Goal: Transaction & Acquisition: Purchase product/service

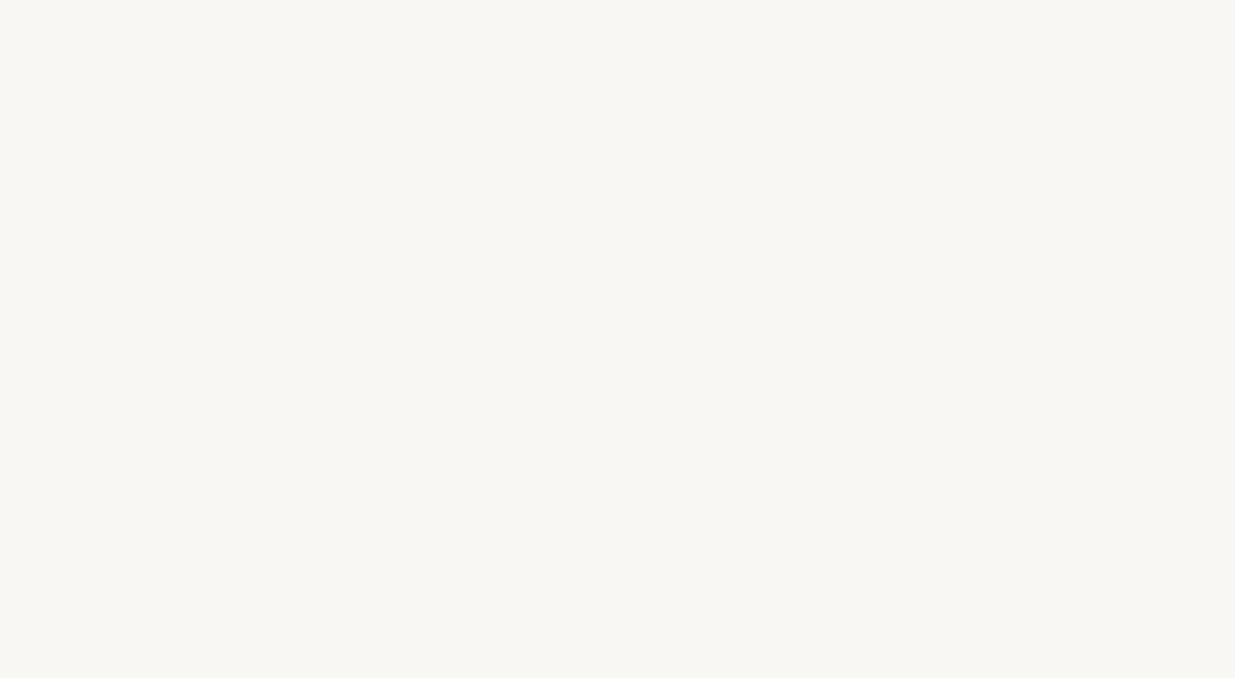
select select "FR"
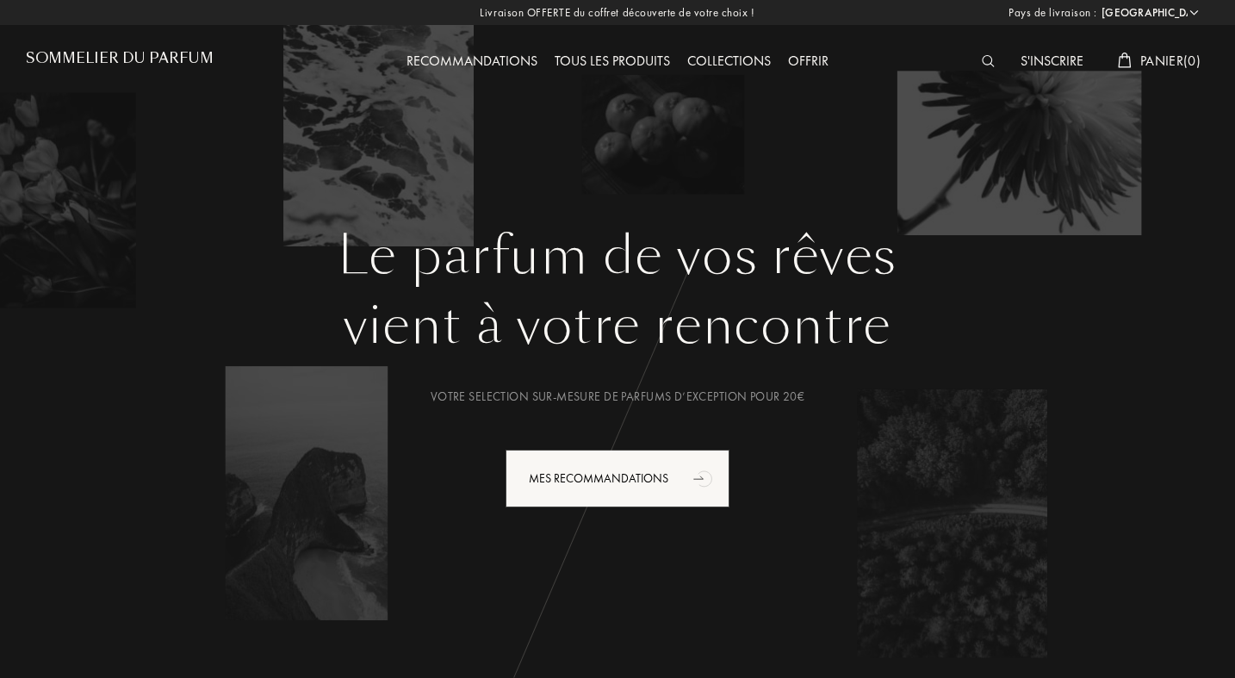
click at [985, 62] on img at bounding box center [988, 61] width 13 height 12
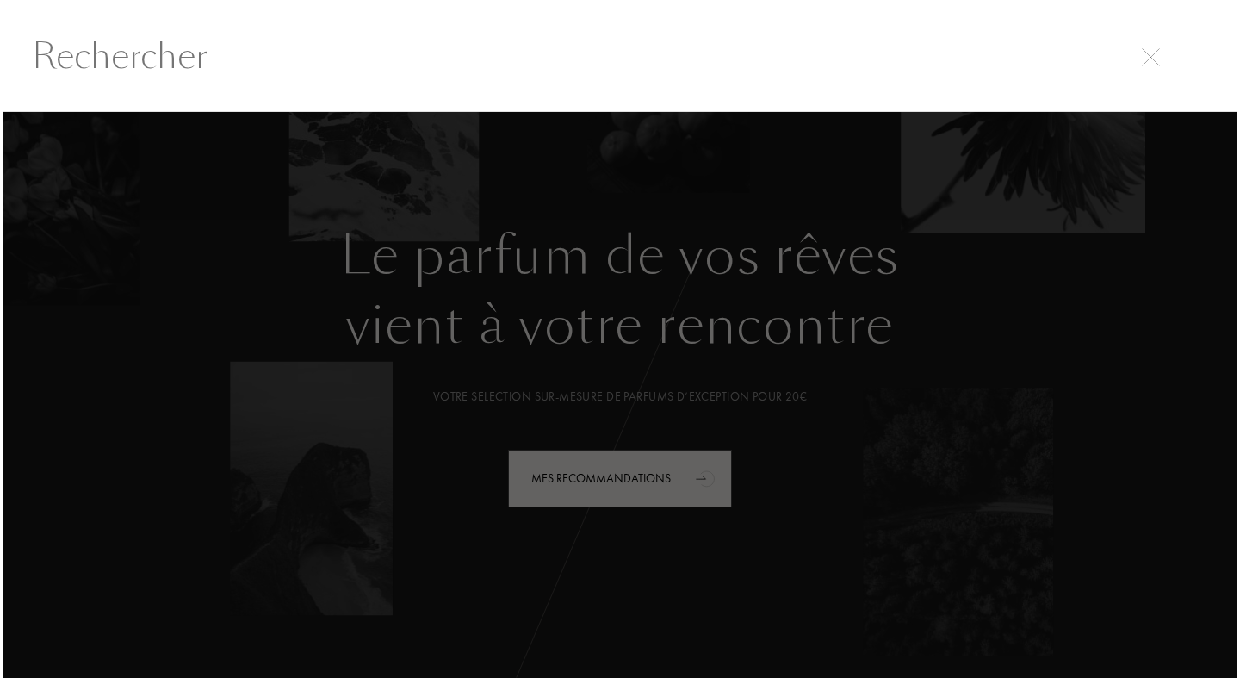
scroll to position [1, 0]
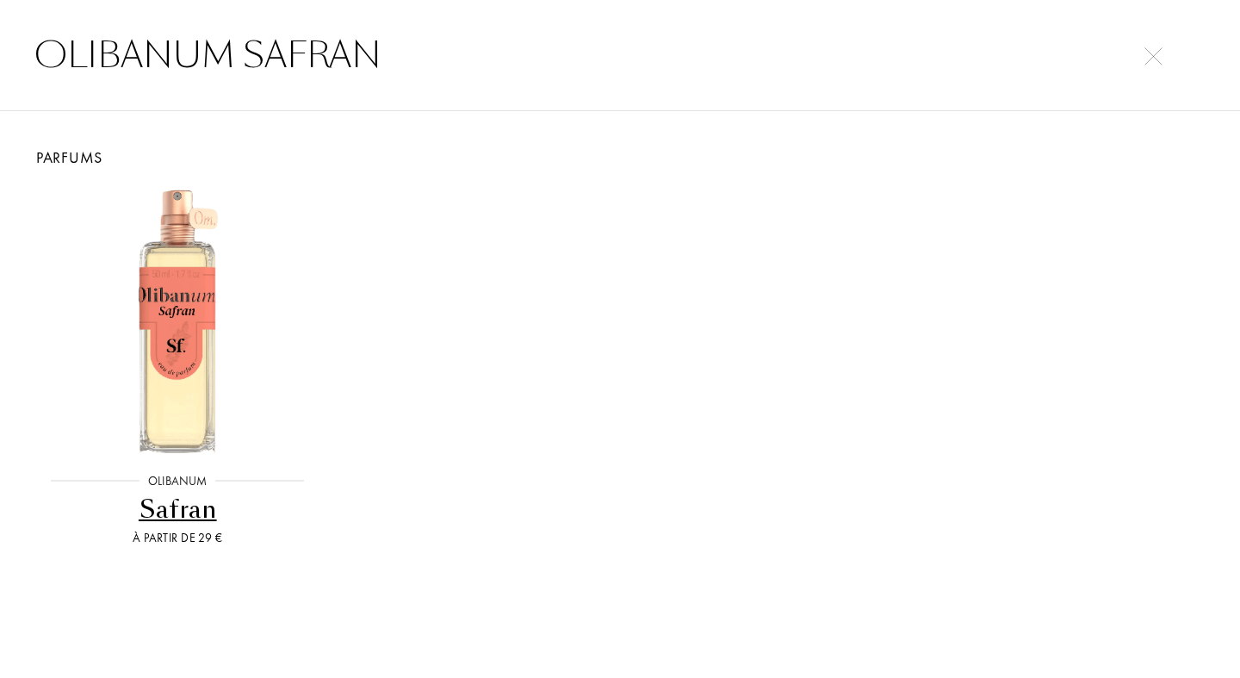
type input "OLIBANUM SAFRAN"
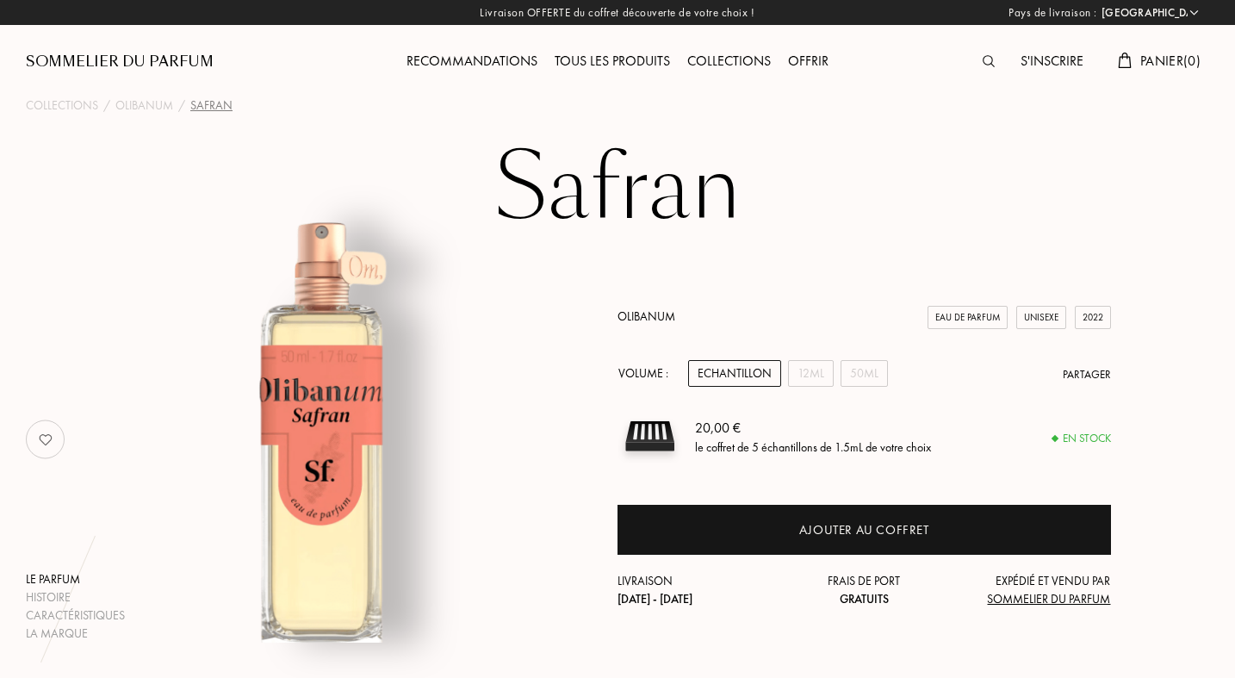
select select "FR"
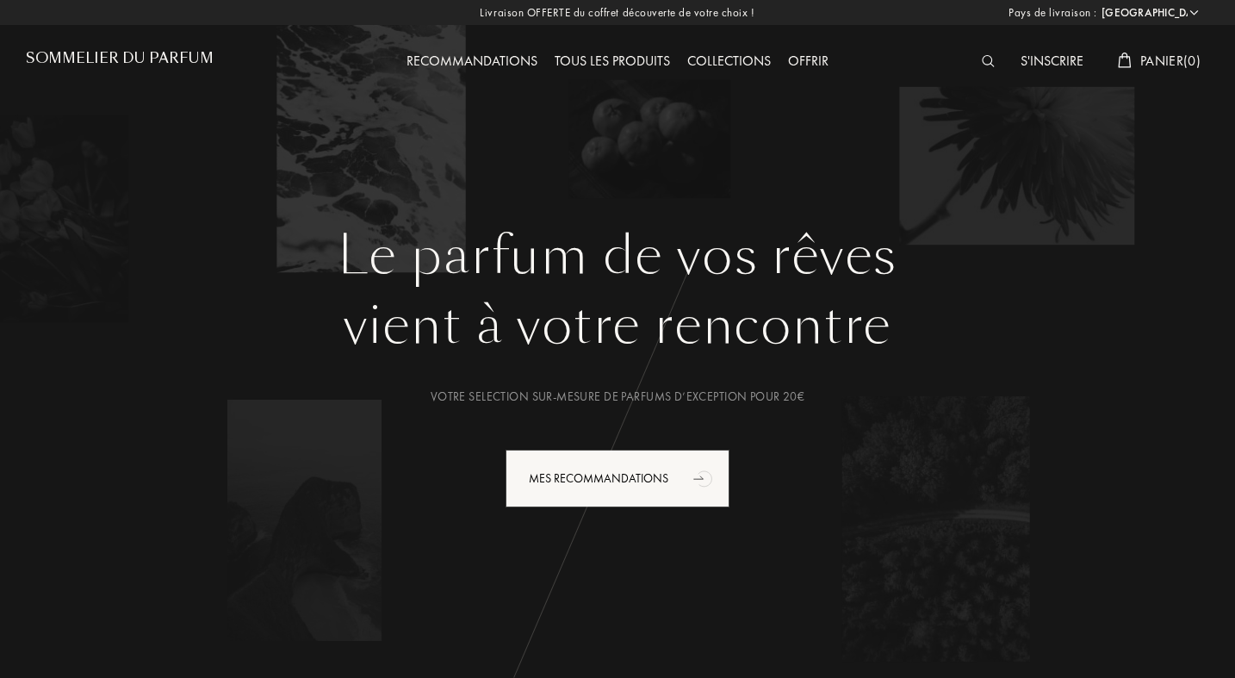
select select "FR"
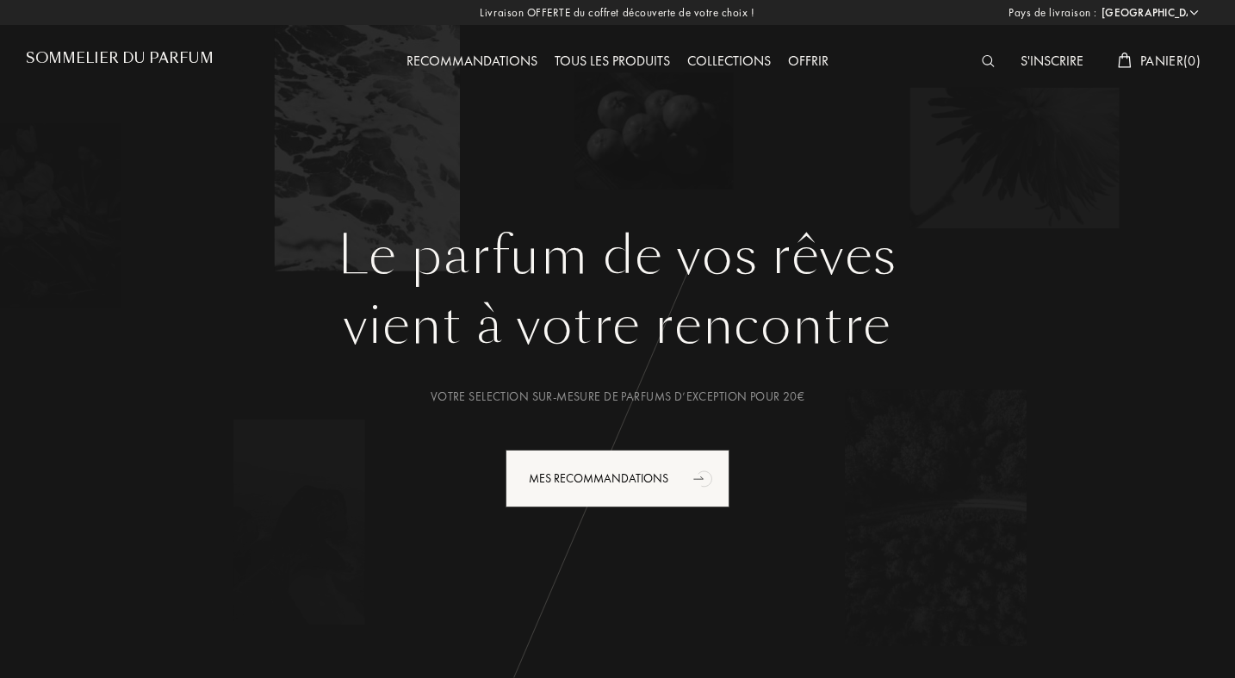
select select "FR"
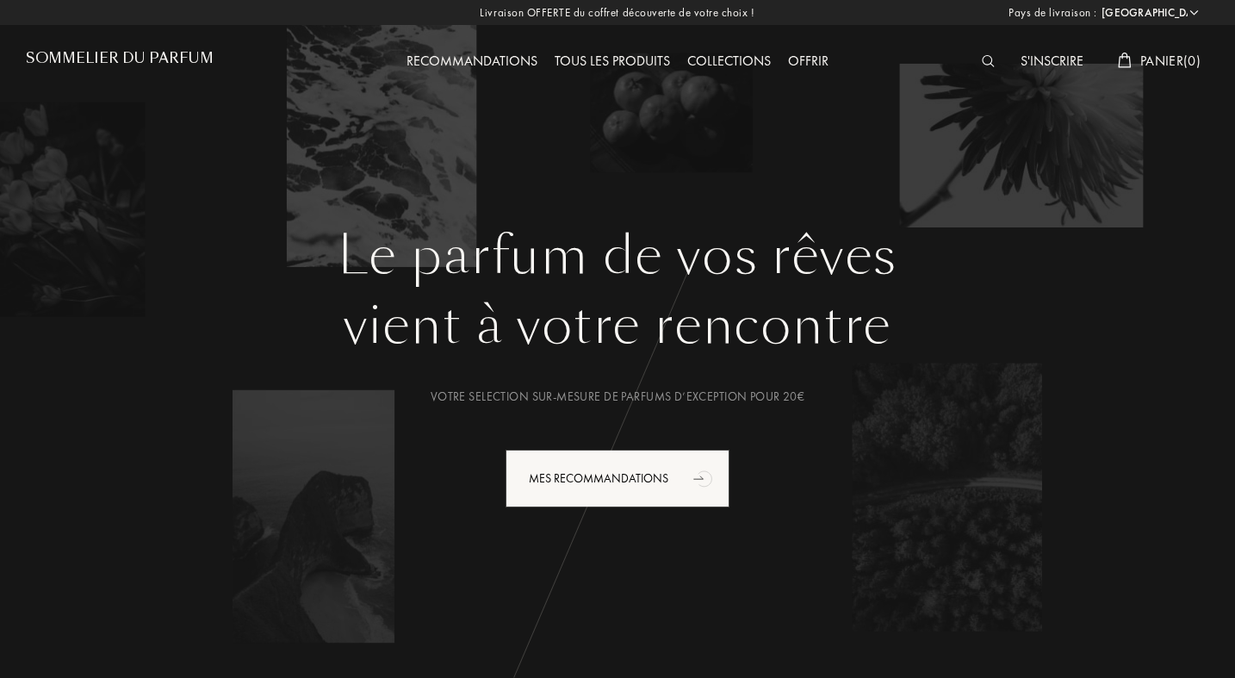
click at [975, 67] on div at bounding box center [992, 62] width 39 height 22
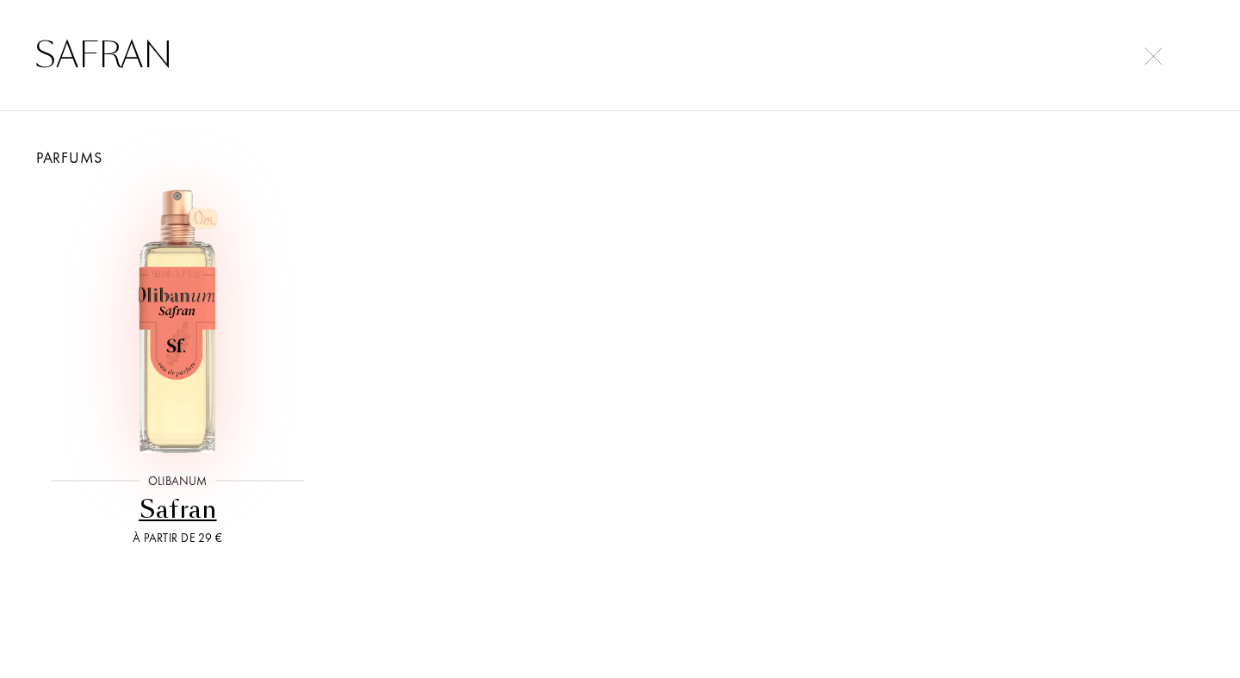
type input "SAFRAN"
click at [220, 368] on img at bounding box center [177, 320] width 265 height 265
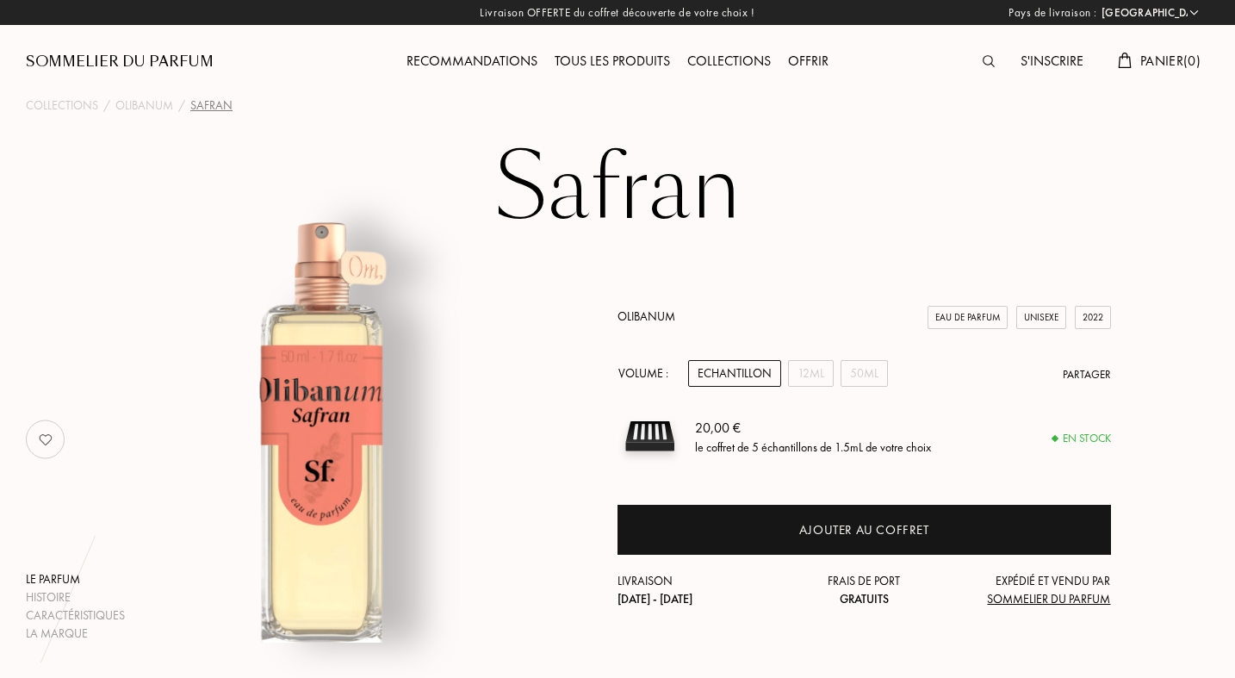
select select "FR"
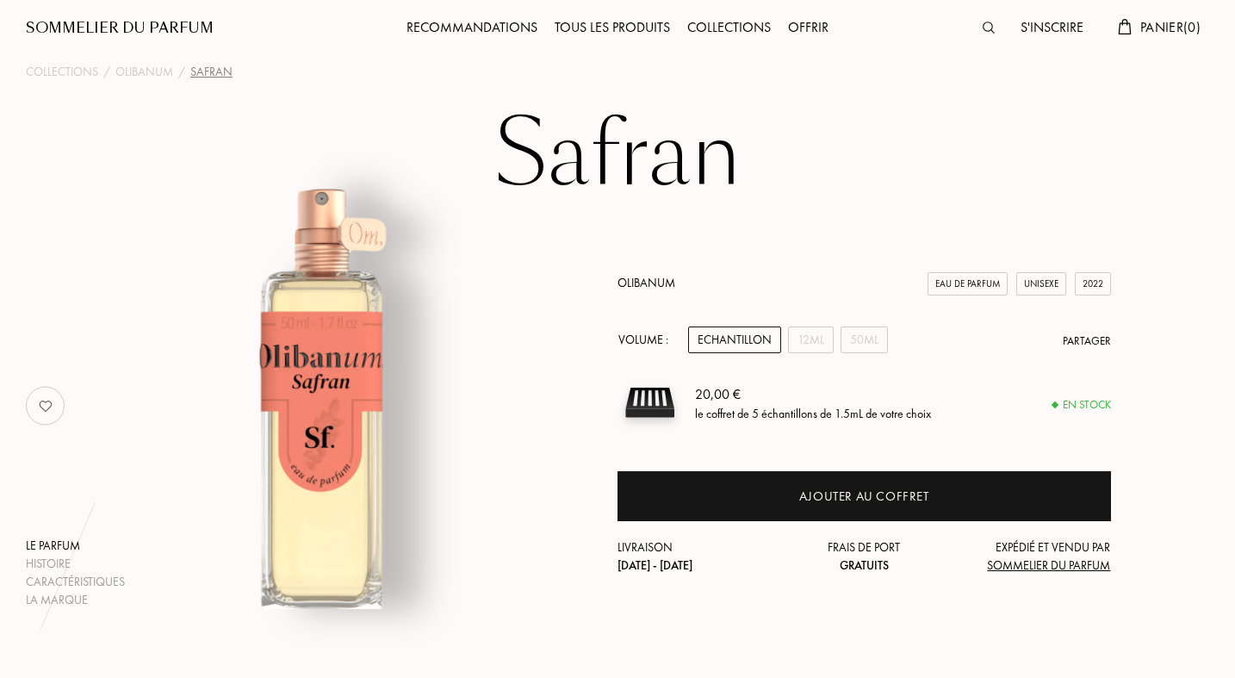
scroll to position [37, 0]
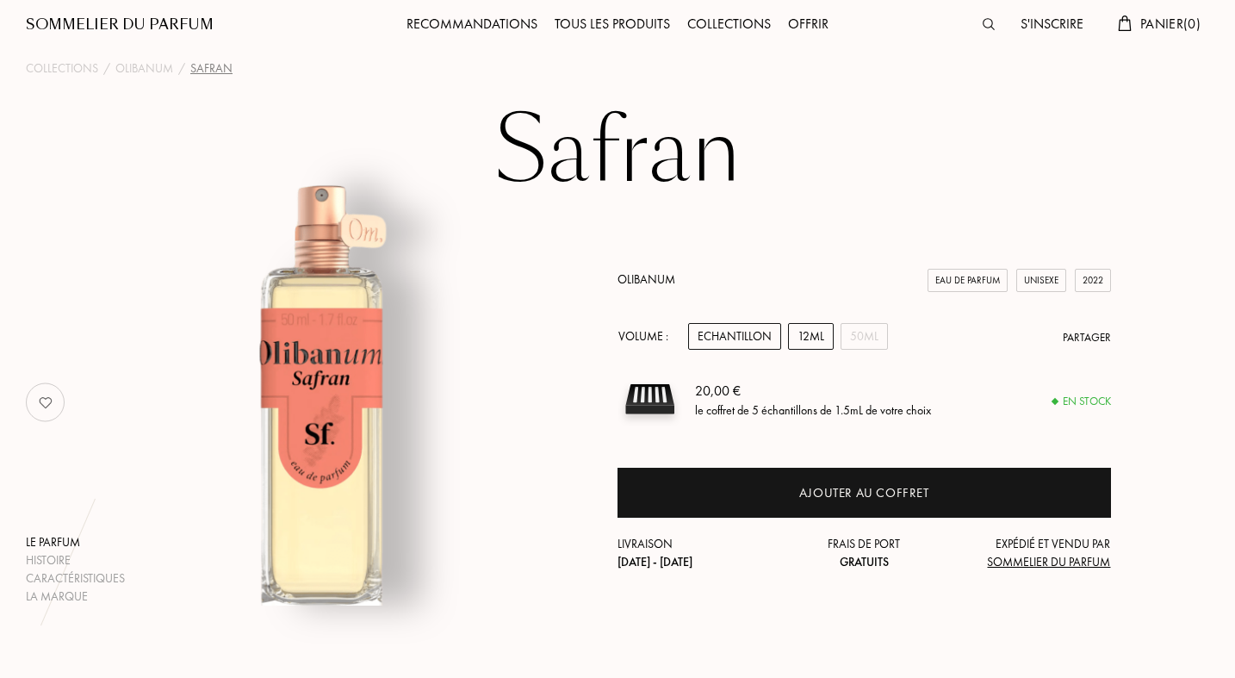
click at [816, 334] on div "12mL" at bounding box center [811, 336] width 46 height 27
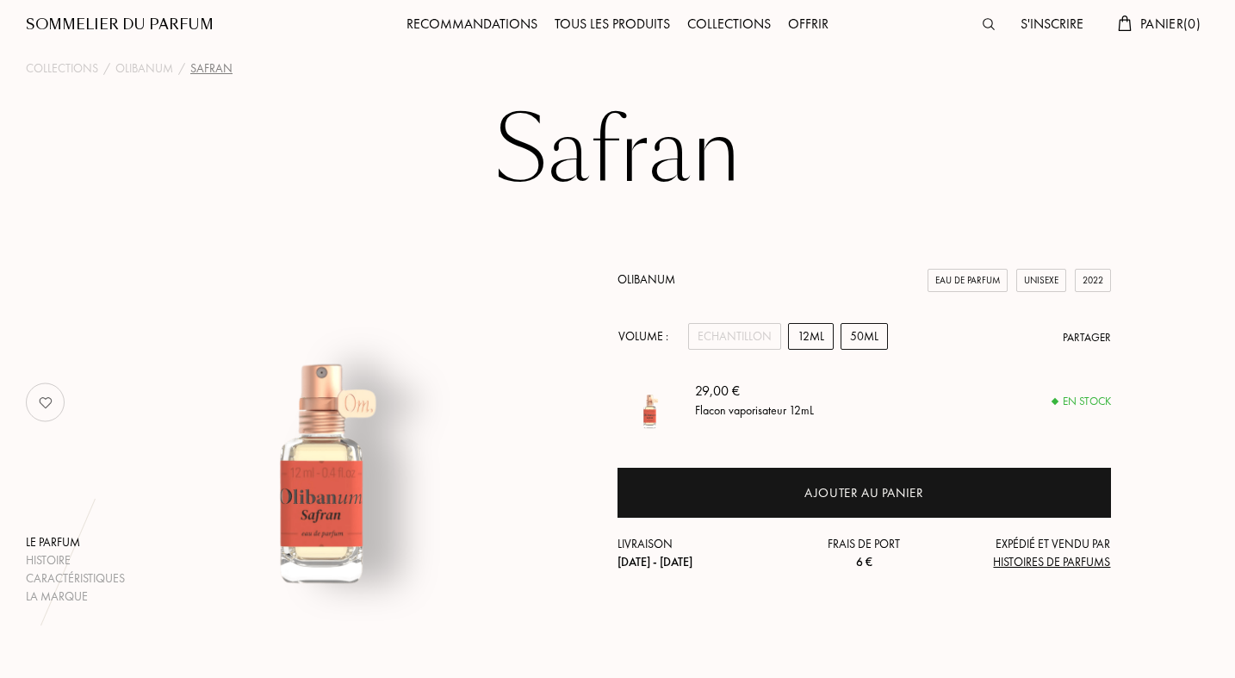
click at [863, 336] on div "50mL" at bounding box center [864, 336] width 47 height 27
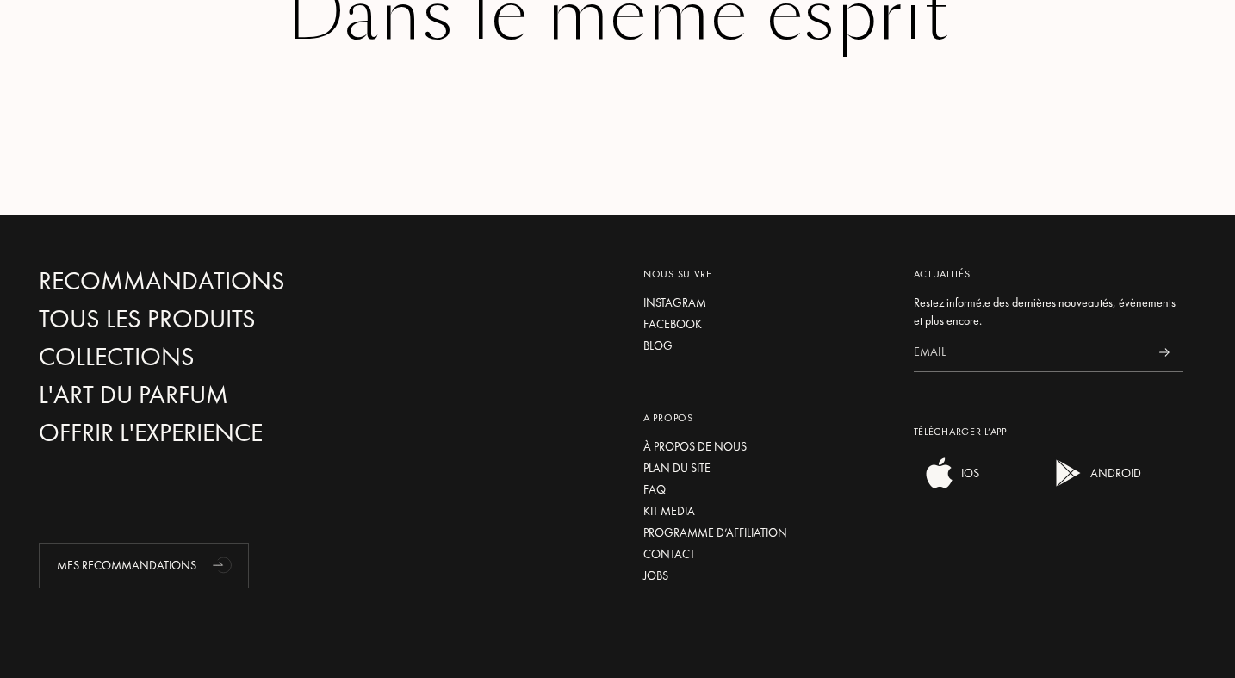
scroll to position [2345, 0]
